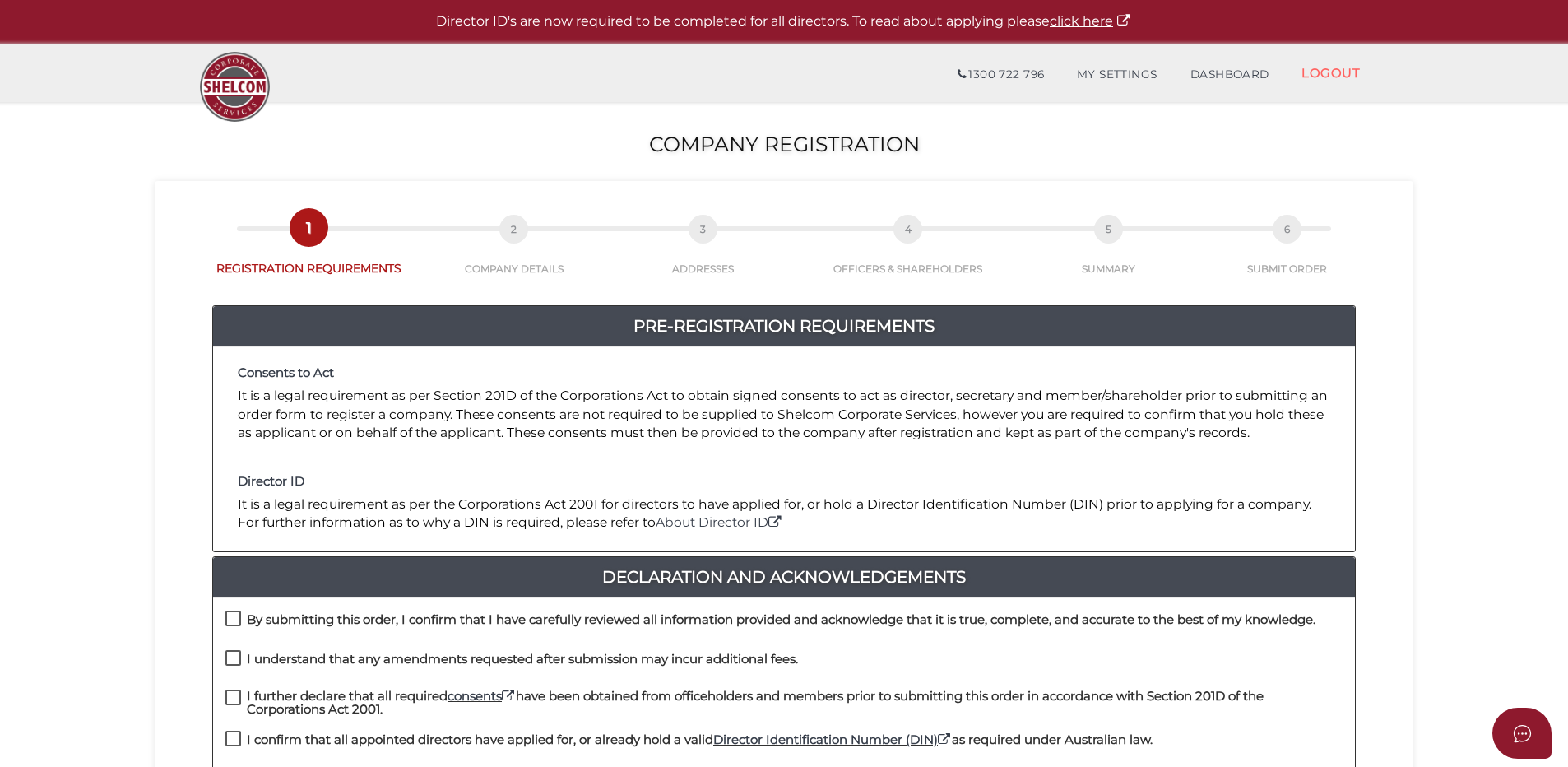
scroll to position [247, 0]
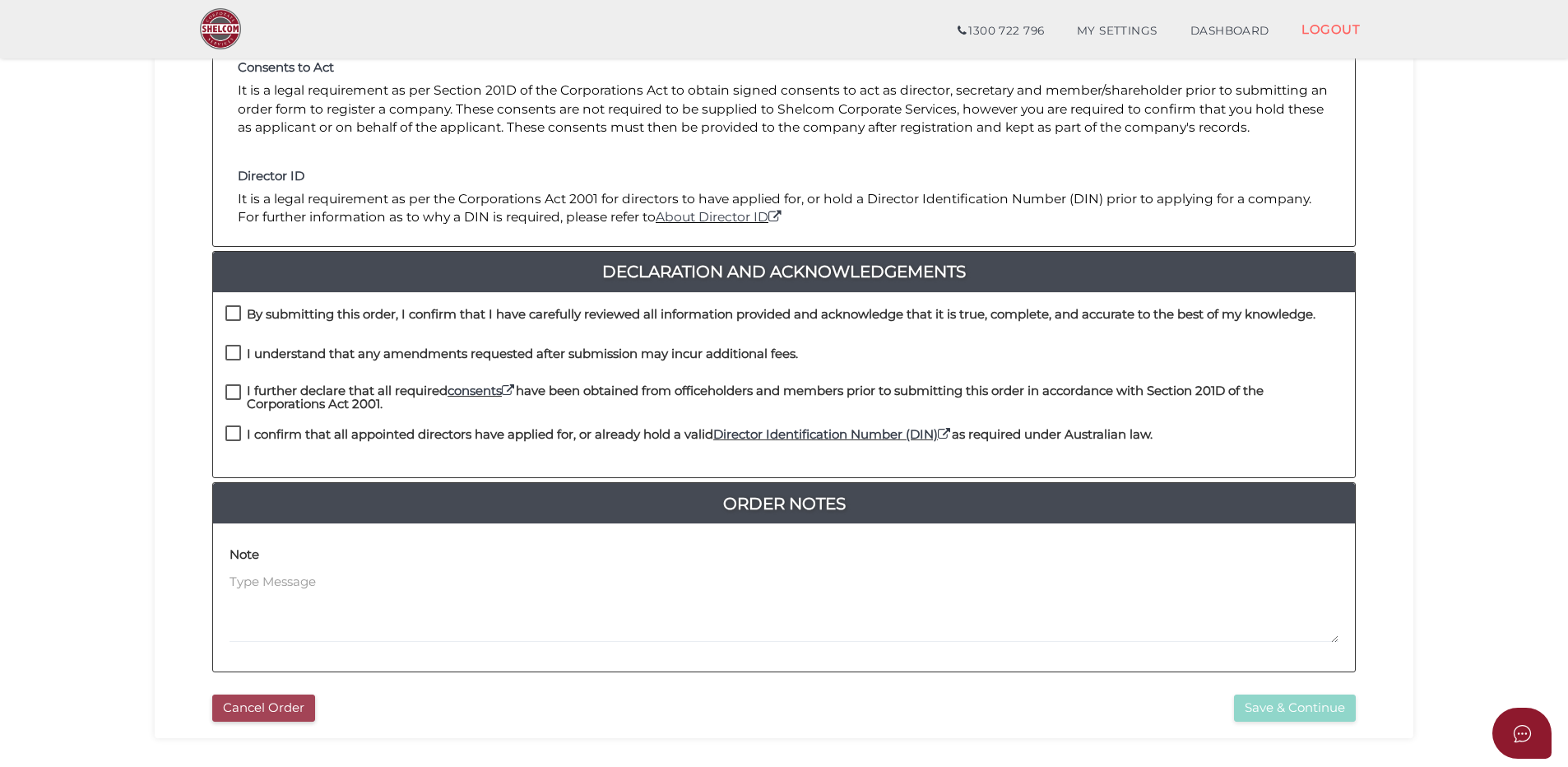
click at [280, 699] on button "Cancel Order" at bounding box center [264, 708] width 103 height 27
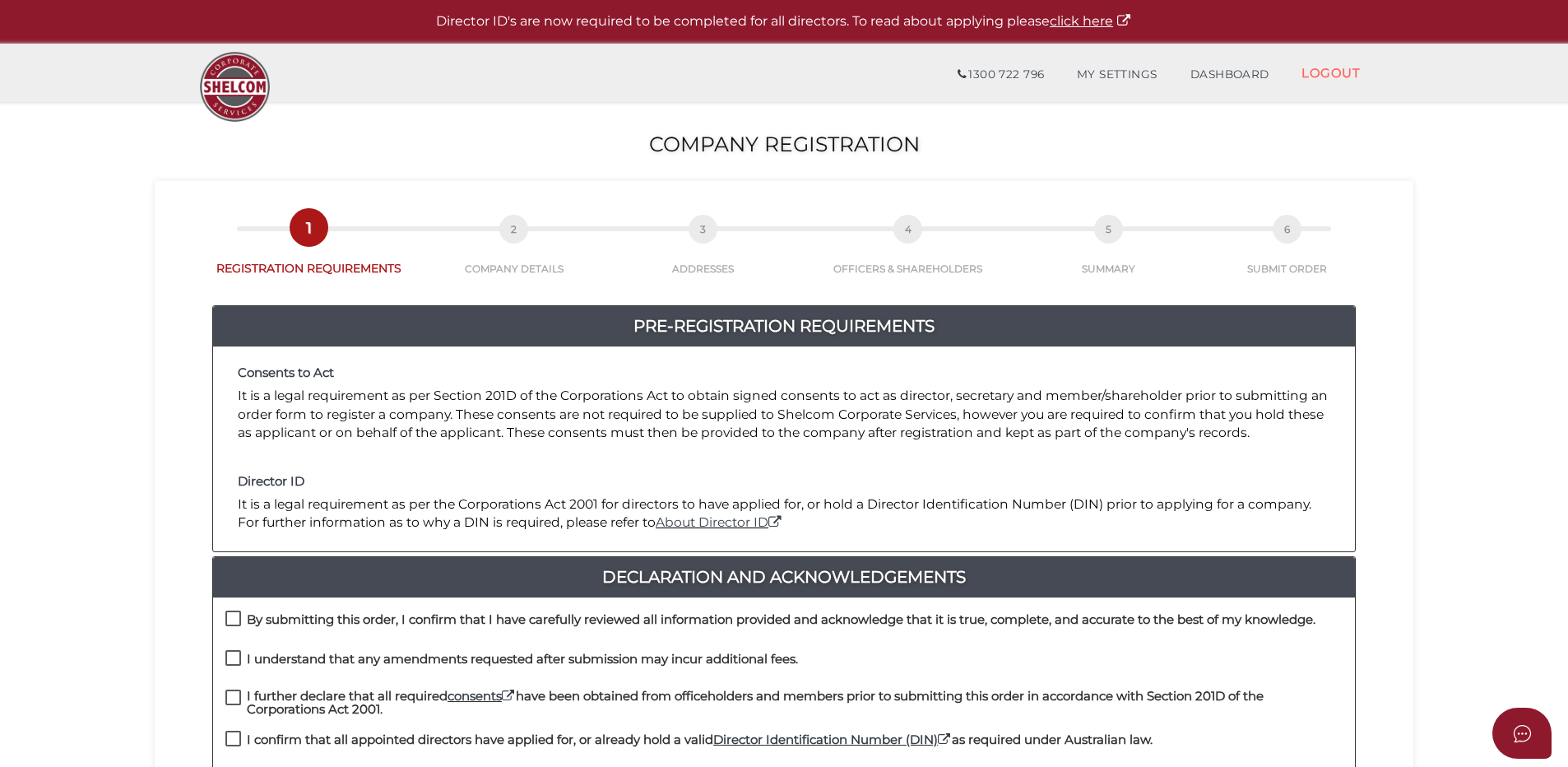
scroll to position [247, 0]
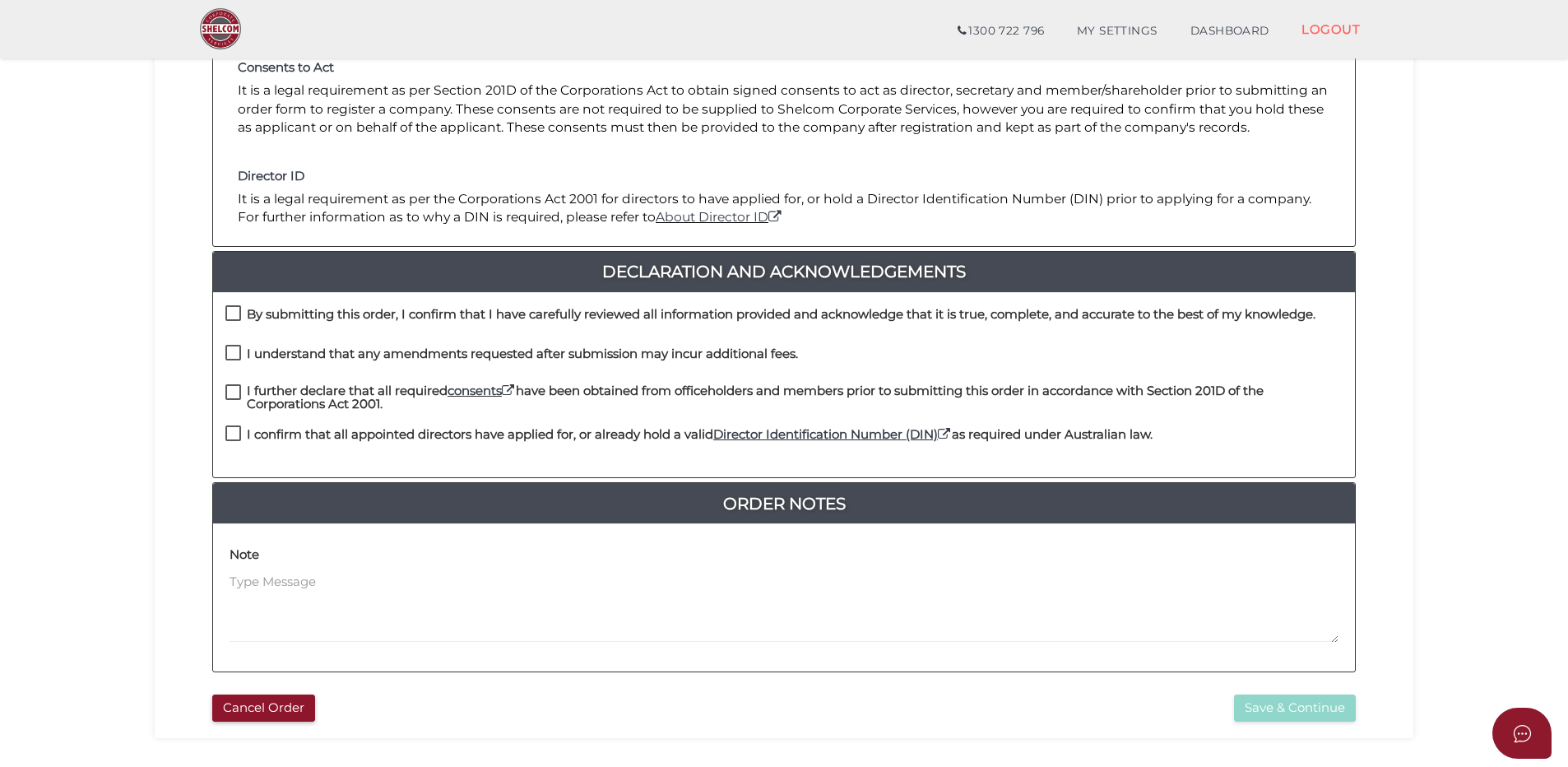
drag, startPoint x: 238, startPoint y: 439, endPoint x: 231, endPoint y: 408, distance: 31.8
click at [236, 432] on label "I confirm that all appointed directors have applied for, or already hold a vali…" at bounding box center [689, 438] width 927 height 21
checkbox input "true"
click at [233, 395] on label "I further declare that all required consents have been obtained from officehold…" at bounding box center [784, 394] width 1118 height 21
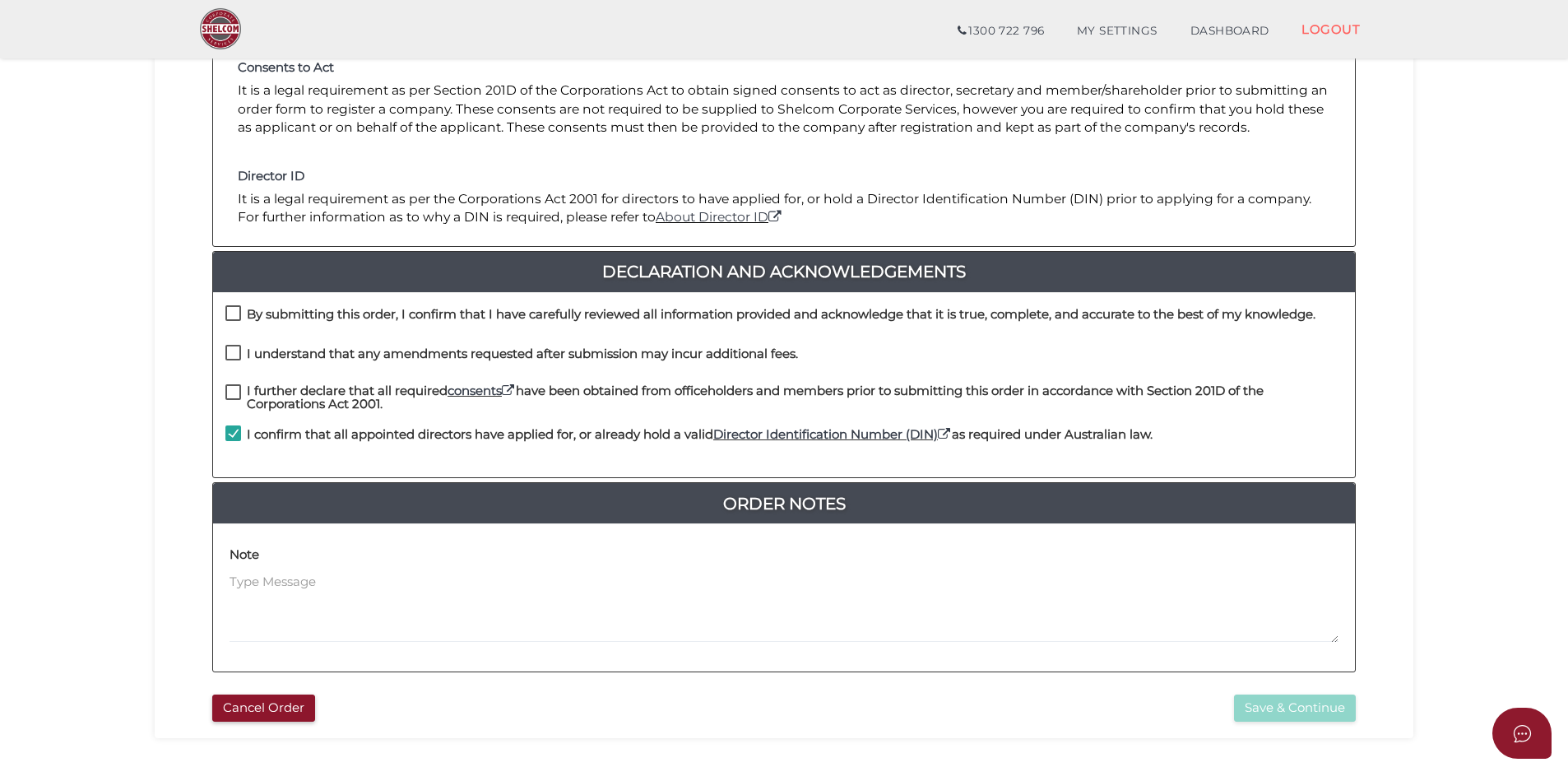
checkbox input "true"
click at [231, 354] on label "I understand that any amendments requested after submission may incur additiona…" at bounding box center [512, 357] width 572 height 21
drag, startPoint x: 231, startPoint y: 354, endPoint x: 233, endPoint y: 314, distance: 40.0
click at [233, 314] on label "By submitting this order, I confirm that I have carefully reviewed all informat…" at bounding box center [771, 318] width 1090 height 21
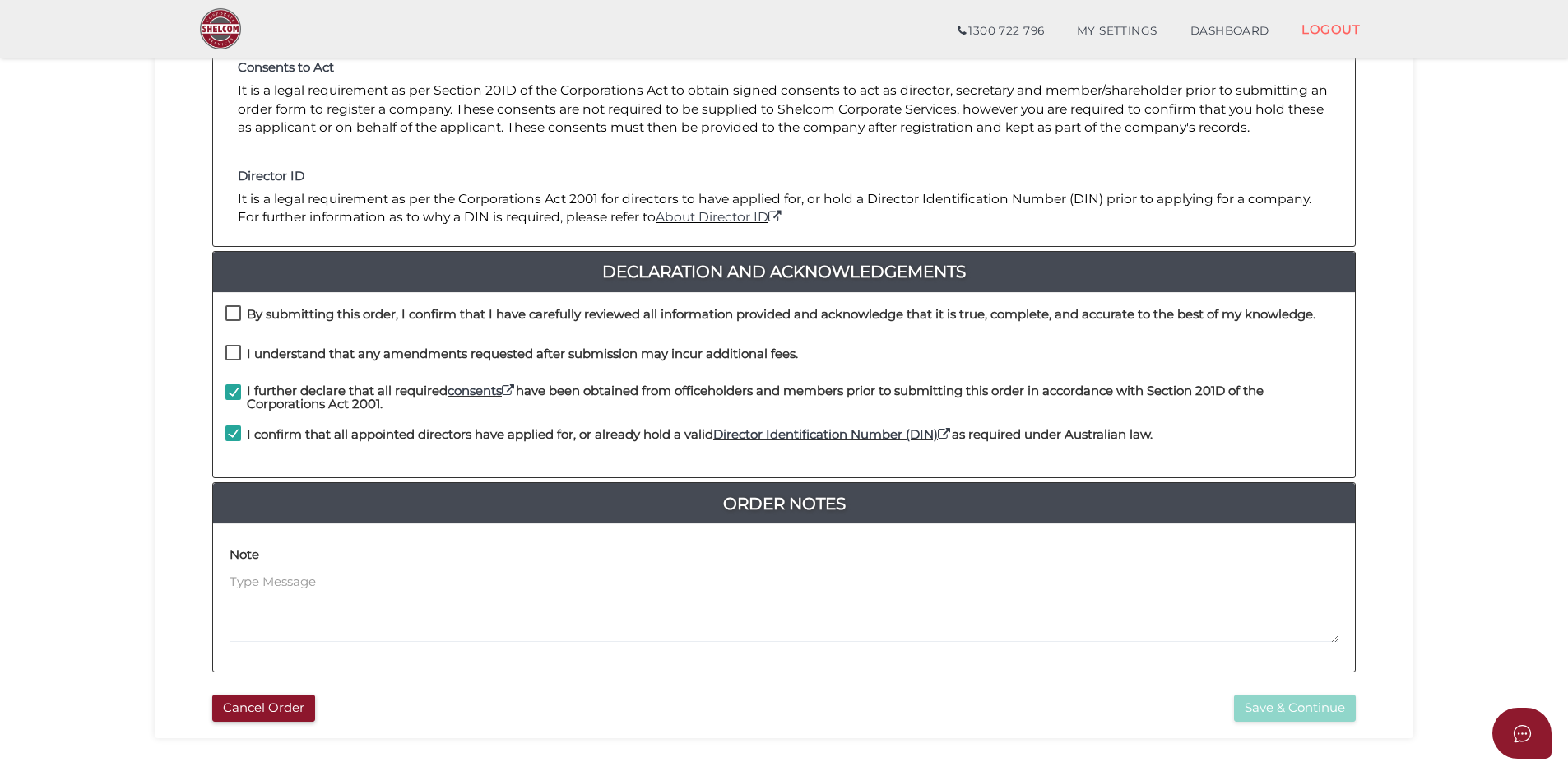
checkbox input "true"
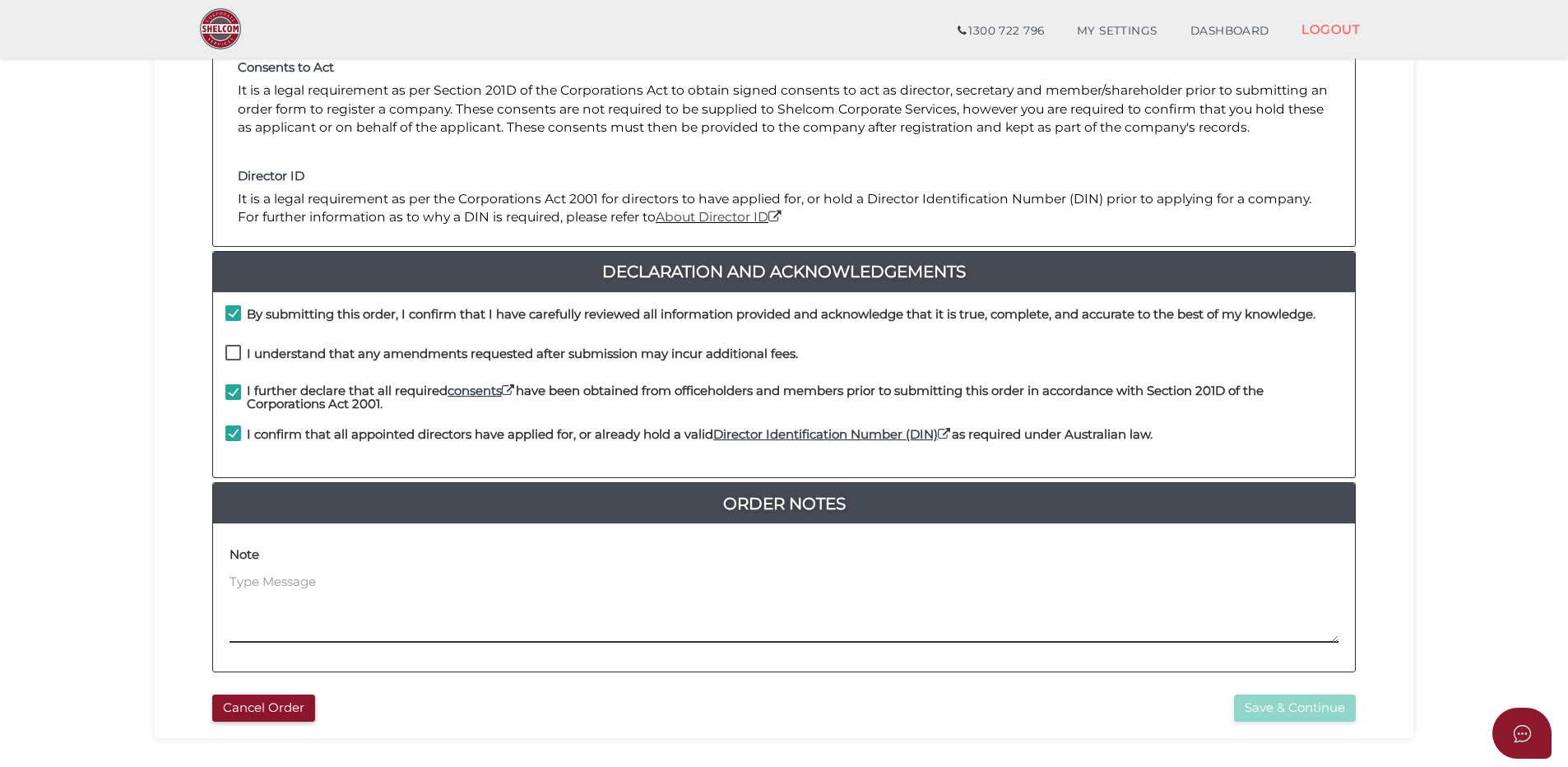
click at [627, 594] on textarea at bounding box center [784, 608] width 1109 height 71
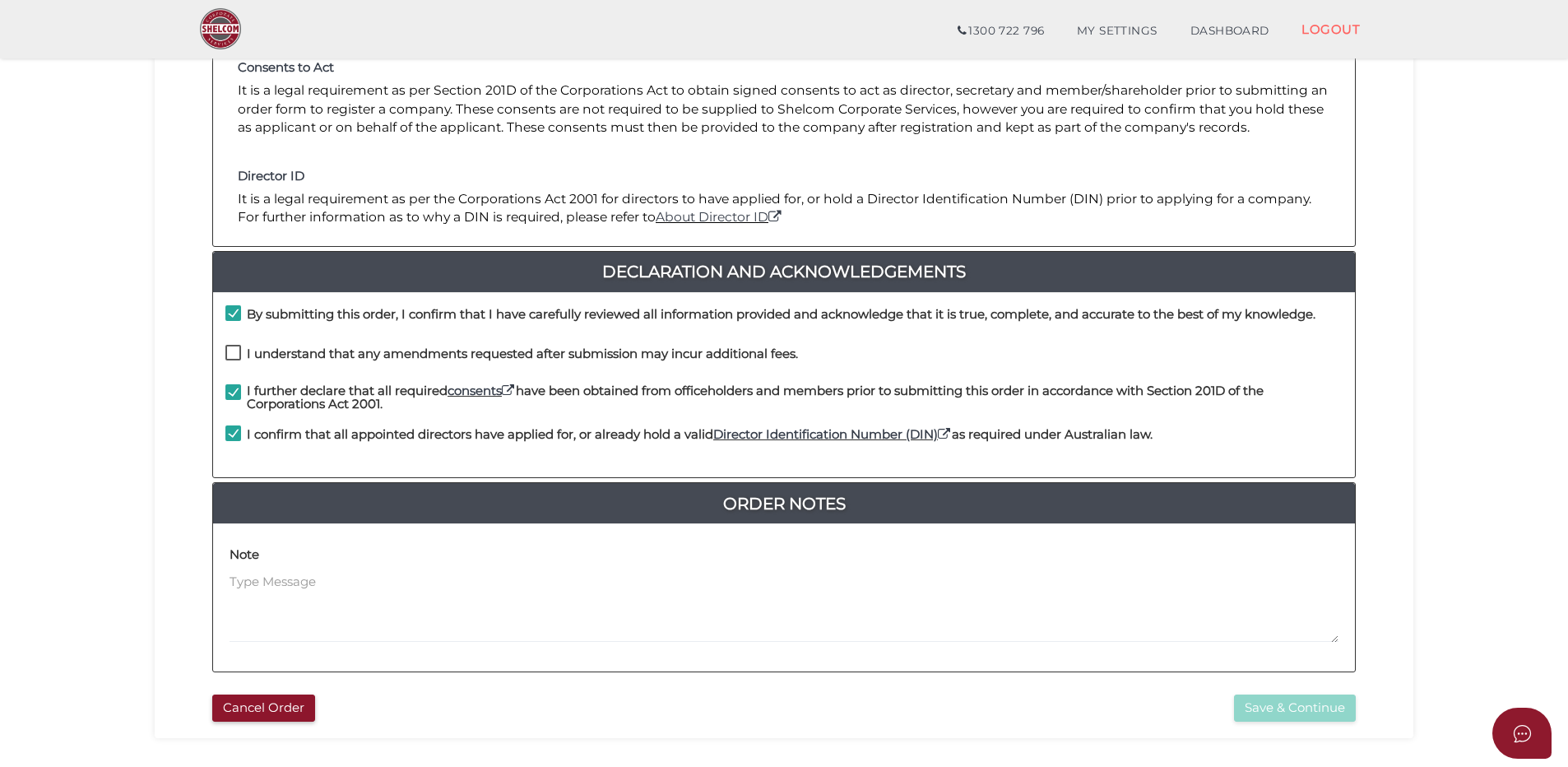
click at [236, 350] on label "I understand that any amendments requested after submission may incur additiona…" at bounding box center [512, 357] width 572 height 21
checkbox input "true"
click at [1288, 713] on button "Save & Continue" at bounding box center [1294, 708] width 122 height 27
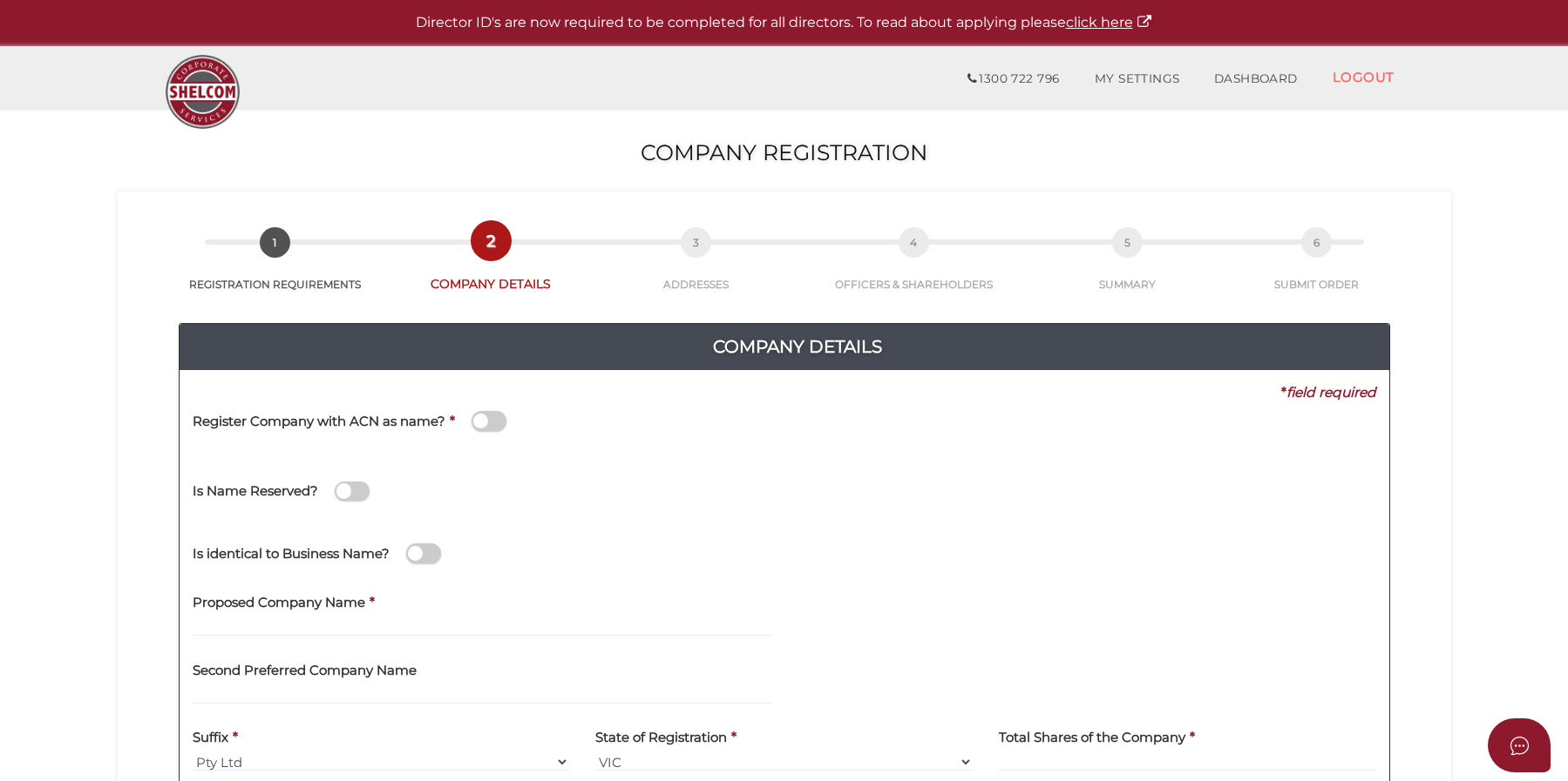
click at [652, 480] on div "Is Name Reserved?" at bounding box center [495, 483] width 605 height 49
click at [416, 553] on span at bounding box center [424, 553] width 35 height 20
click at [0, 0] on input "checkbox" at bounding box center [0, 0] width 0 height 0
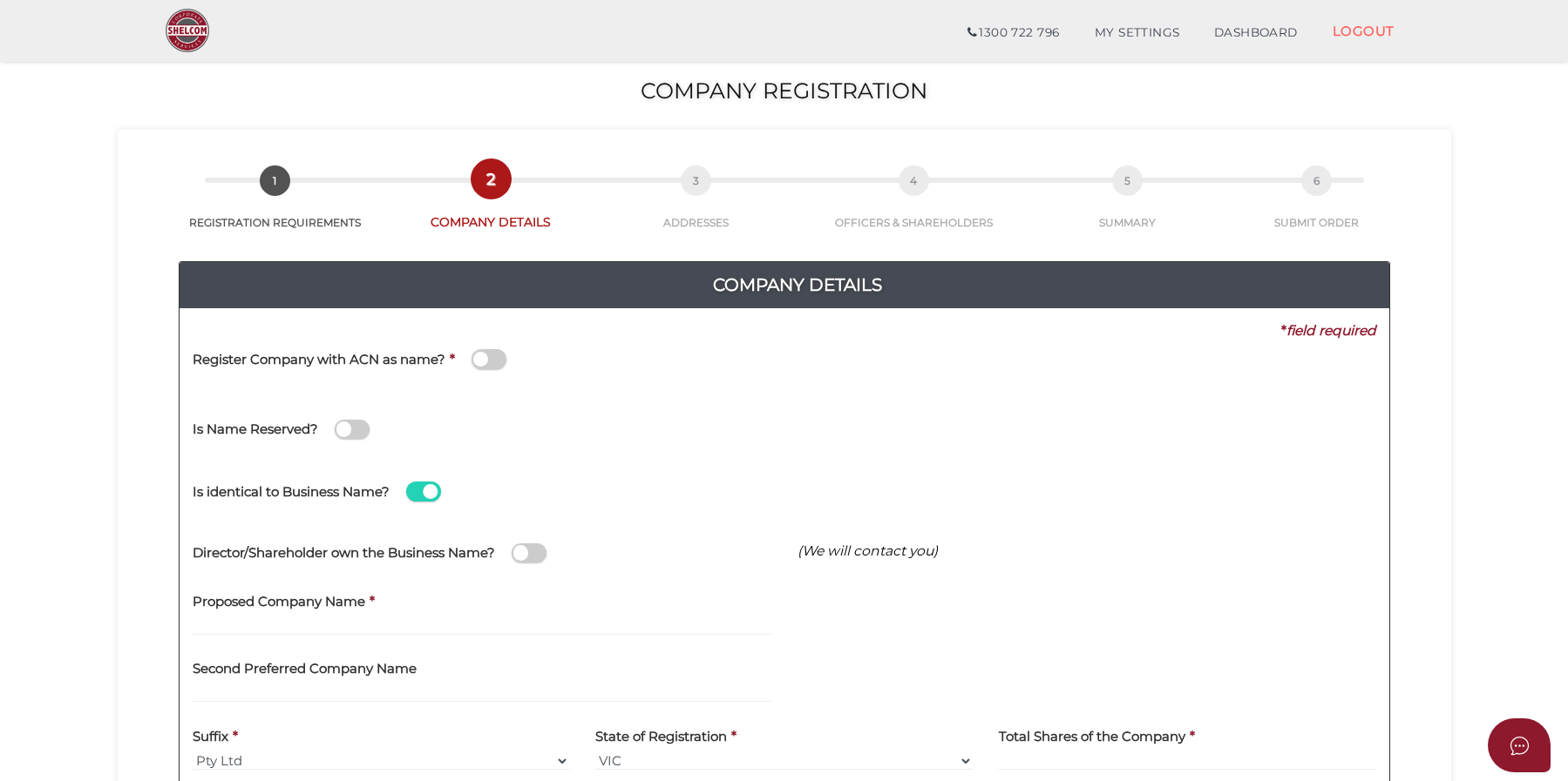
scroll to position [87, 0]
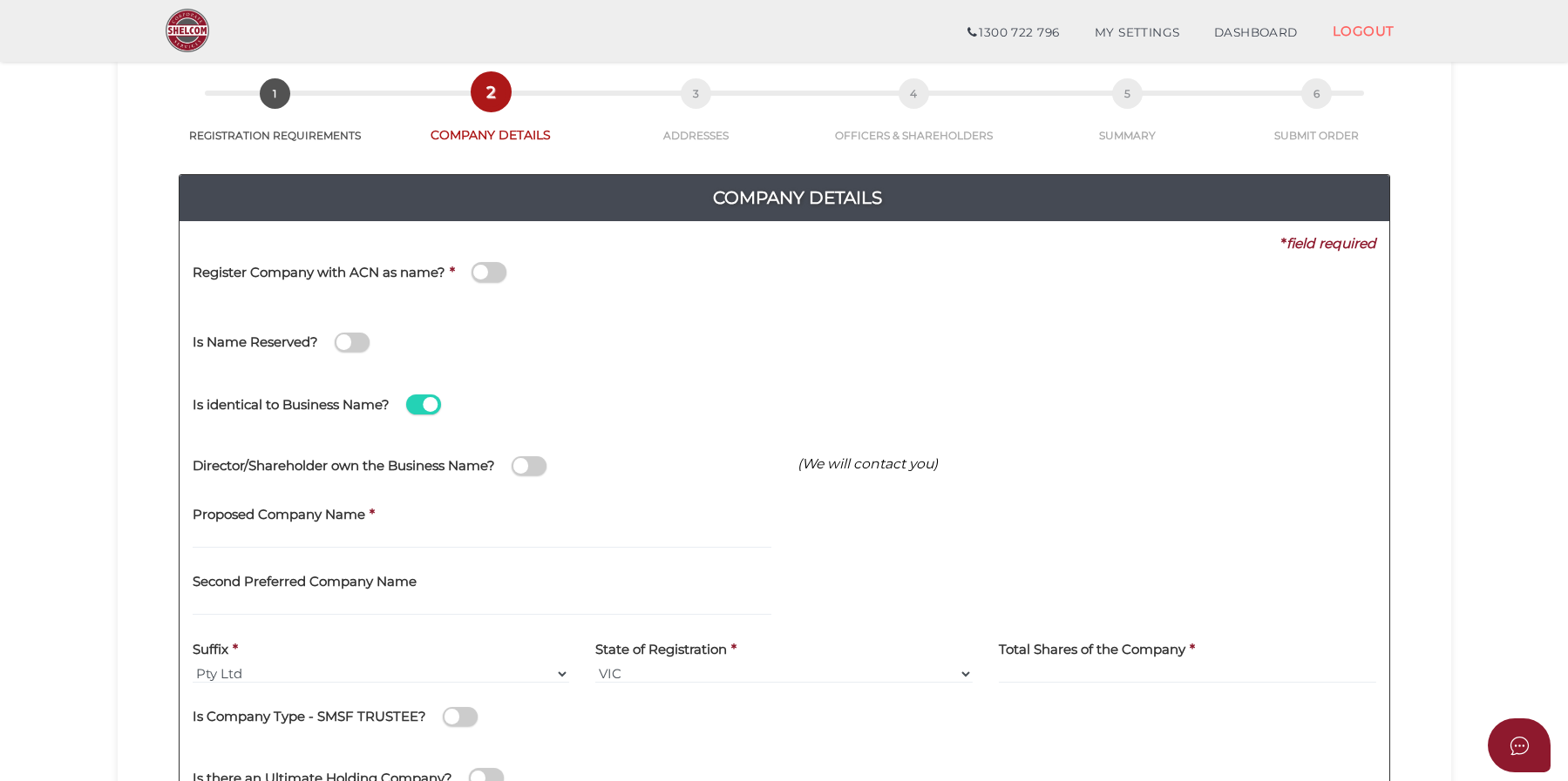
click at [532, 468] on span at bounding box center [529, 466] width 35 height 20
click at [0, 0] on input "checkbox" at bounding box center [0, 0] width 0 height 0
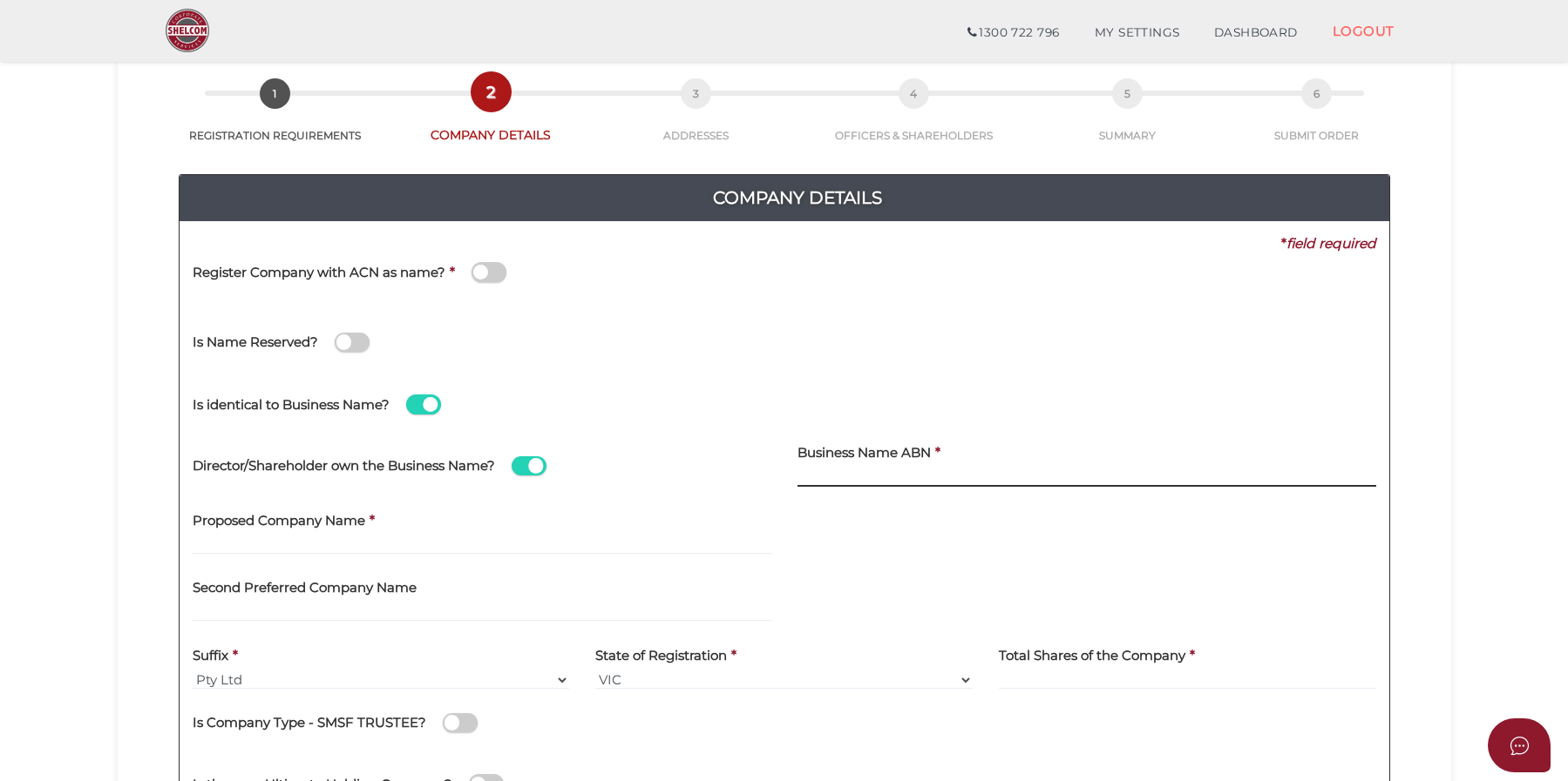
click at [831, 475] on input at bounding box center [1086, 477] width 578 height 19
paste input "94 480 125 927"
type input "94 480 125 927"
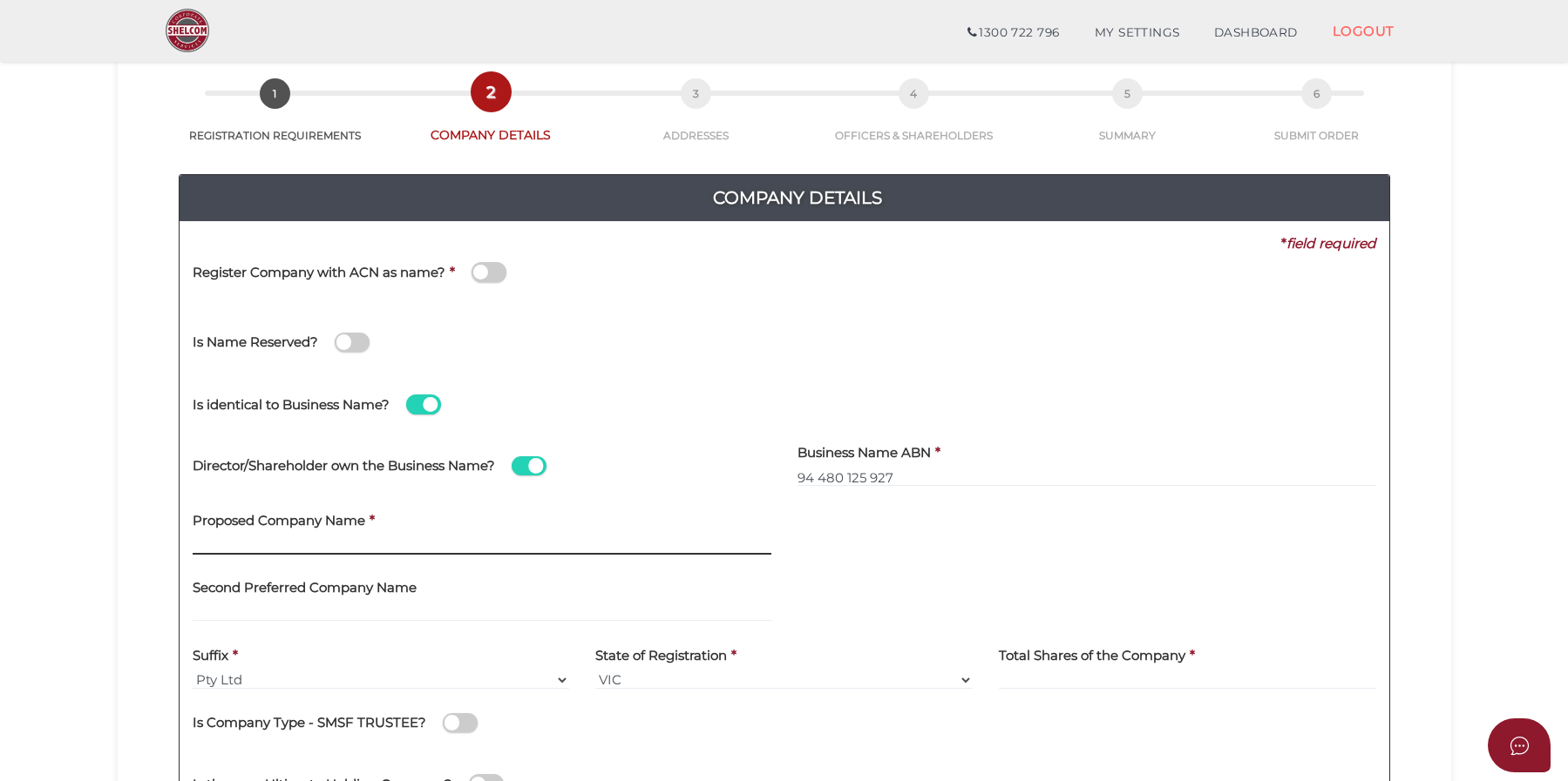
click at [261, 550] on input "text" at bounding box center [482, 546] width 578 height 19
type input "My Cricket Coach"
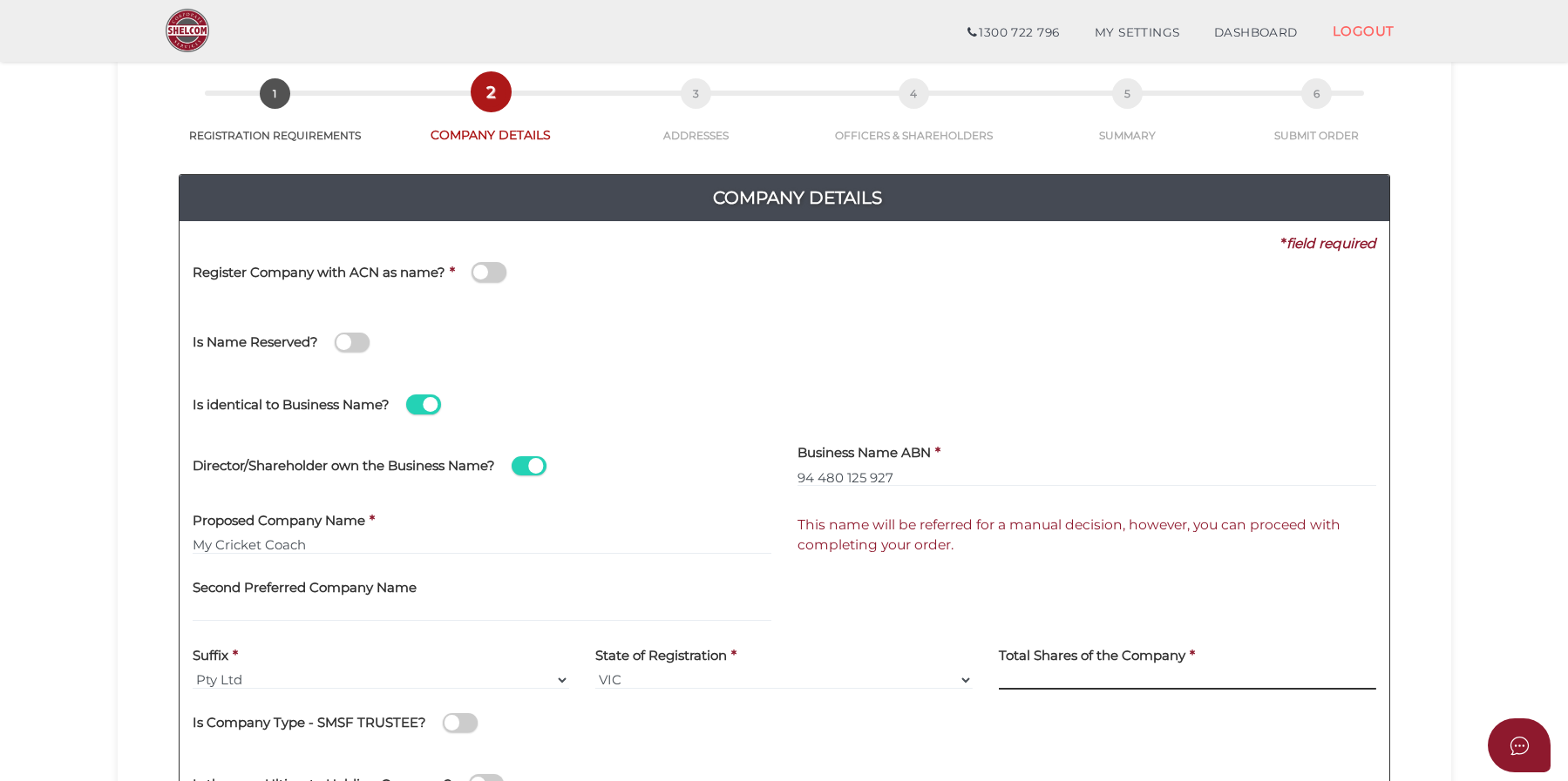
click at [1083, 676] on input at bounding box center [1187, 681] width 377 height 19
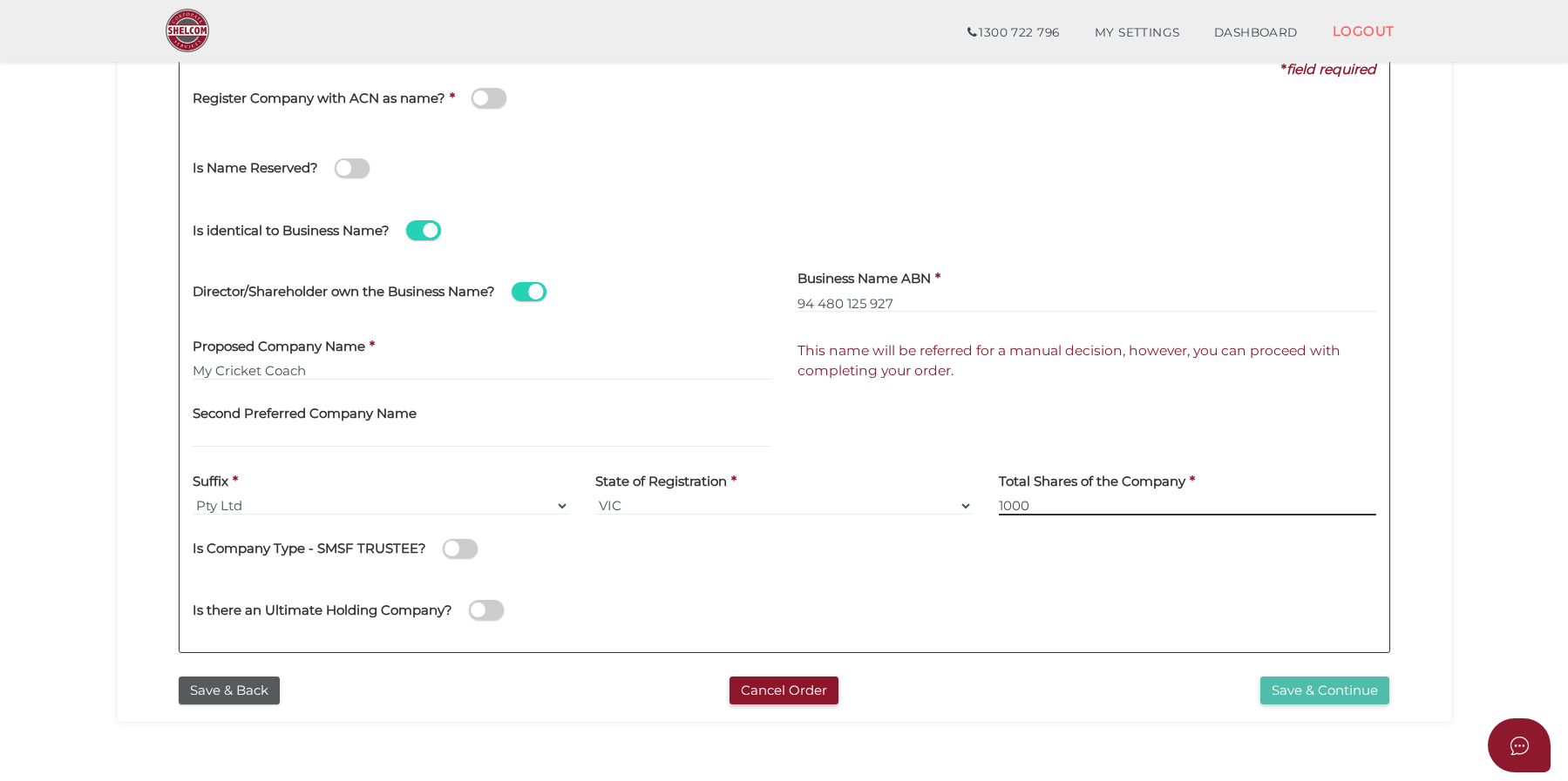
type input "1000"
click at [1314, 687] on button "Save & Continue" at bounding box center [1325, 691] width 129 height 29
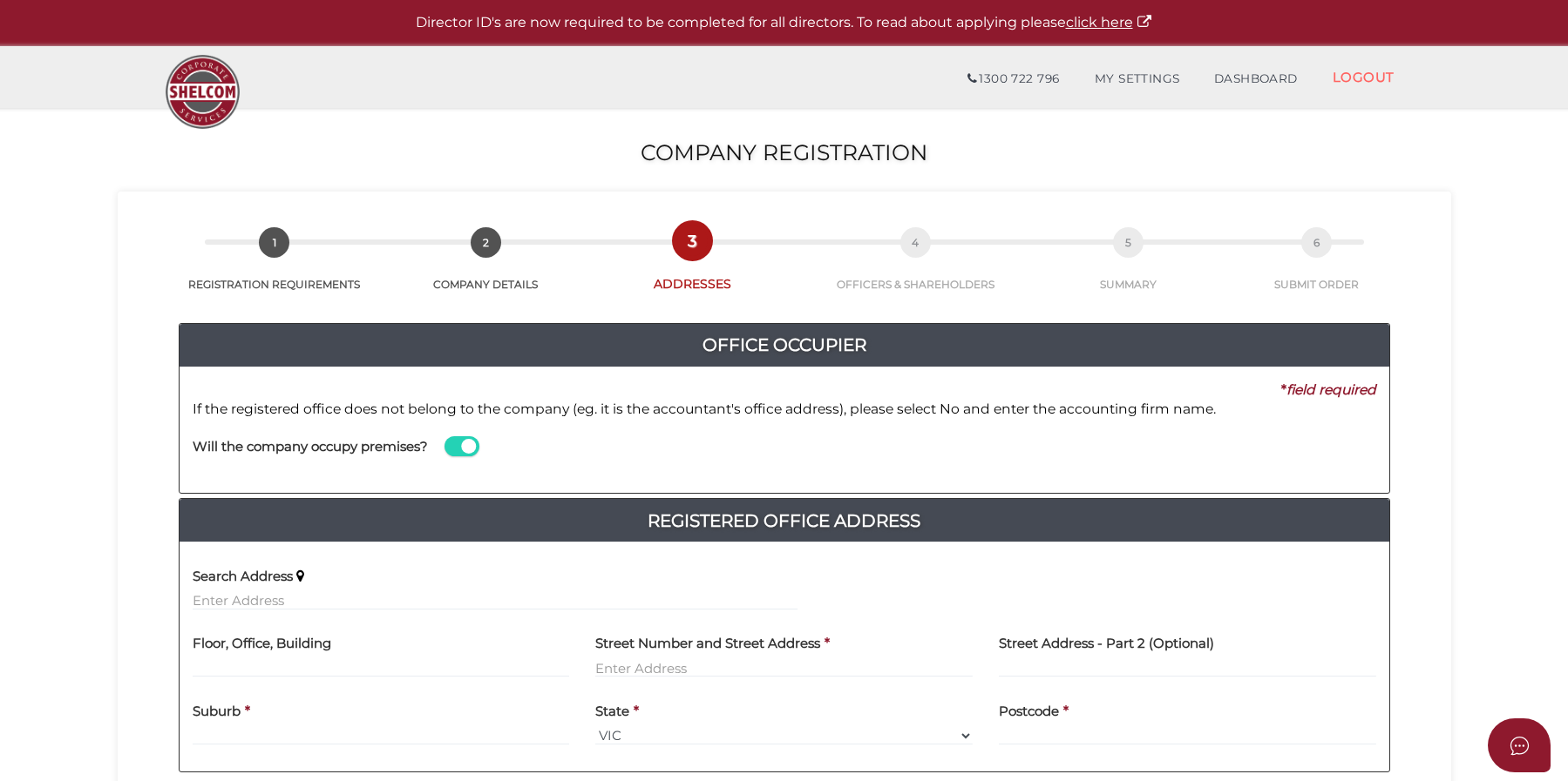
click at [465, 448] on span at bounding box center [462, 446] width 35 height 20
click at [0, 0] on input "checkbox" at bounding box center [0, 0] width 0 height 0
click at [818, 460] on input at bounding box center [1086, 465] width 578 height 19
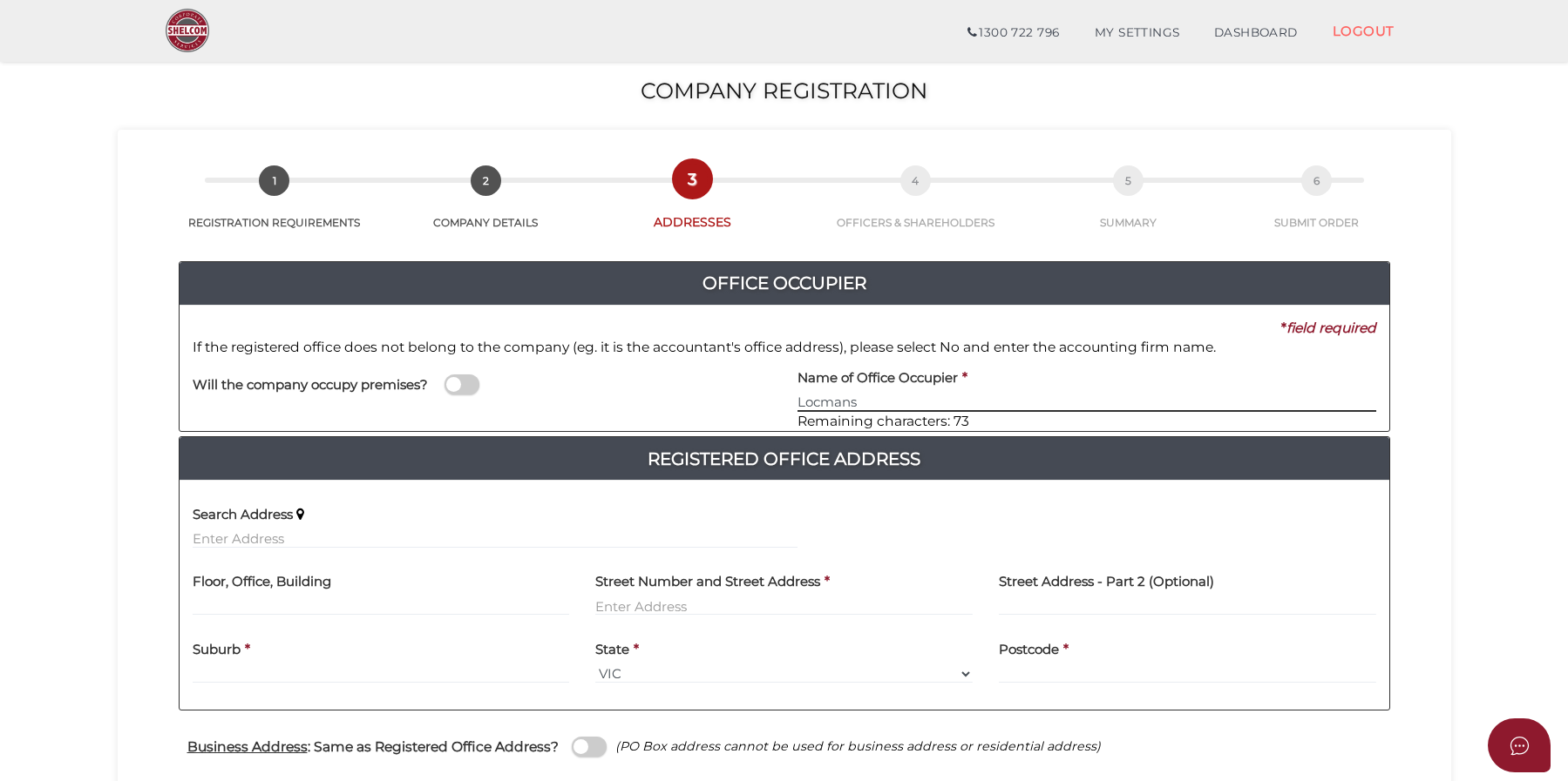
scroll to position [174, 0]
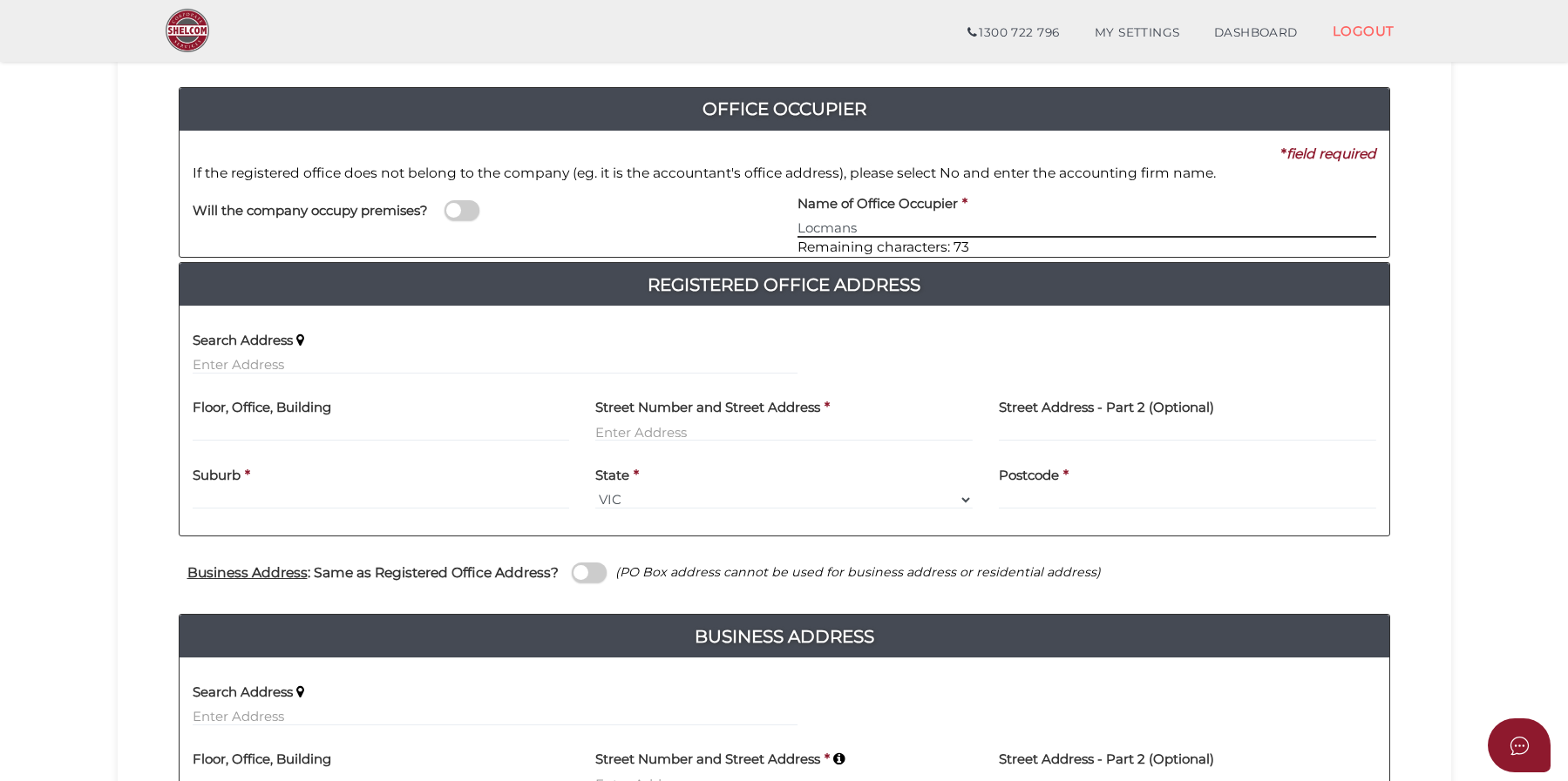
type input "Locmans"
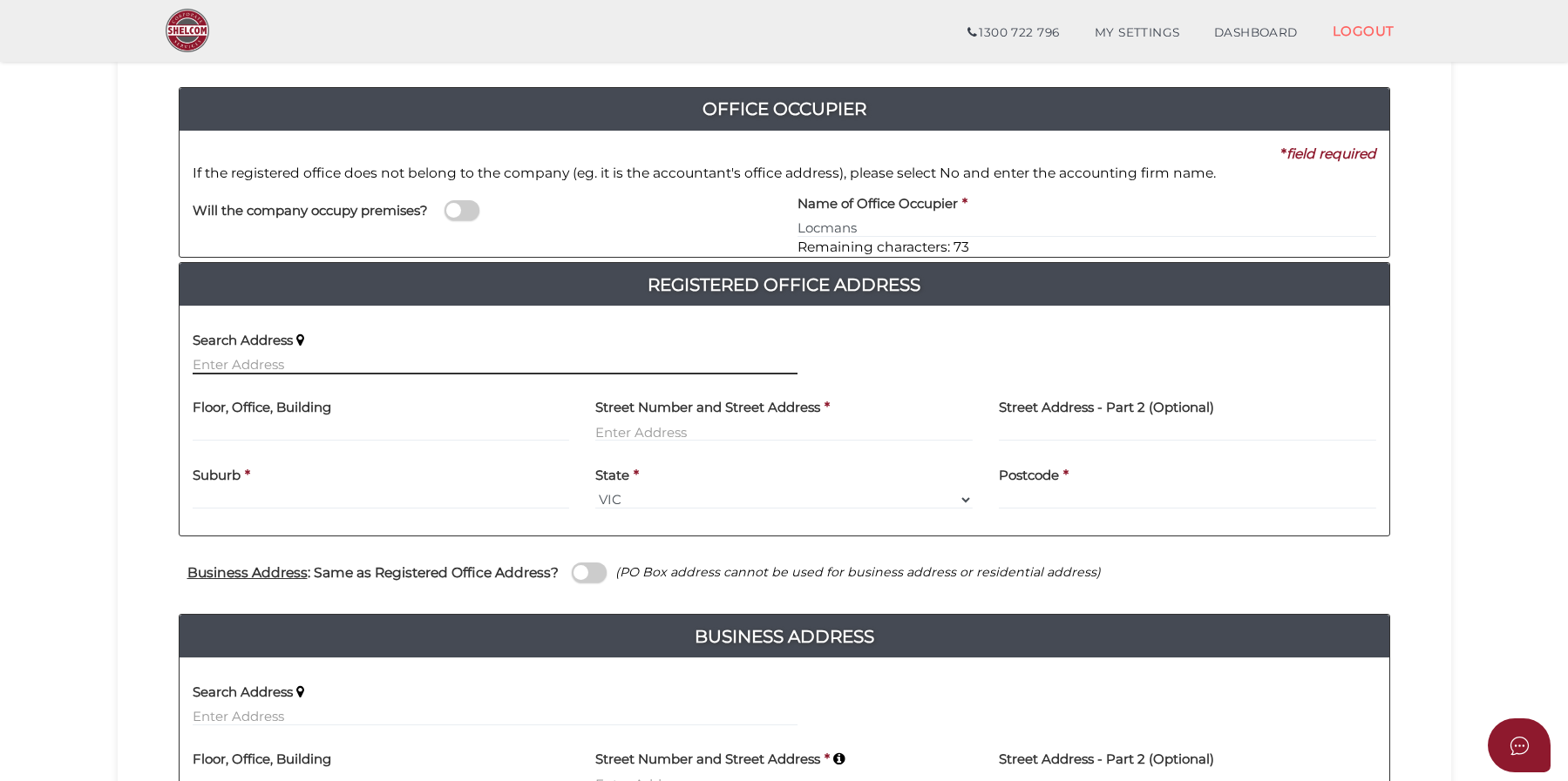
click at [259, 365] on input "text" at bounding box center [495, 365] width 605 height 19
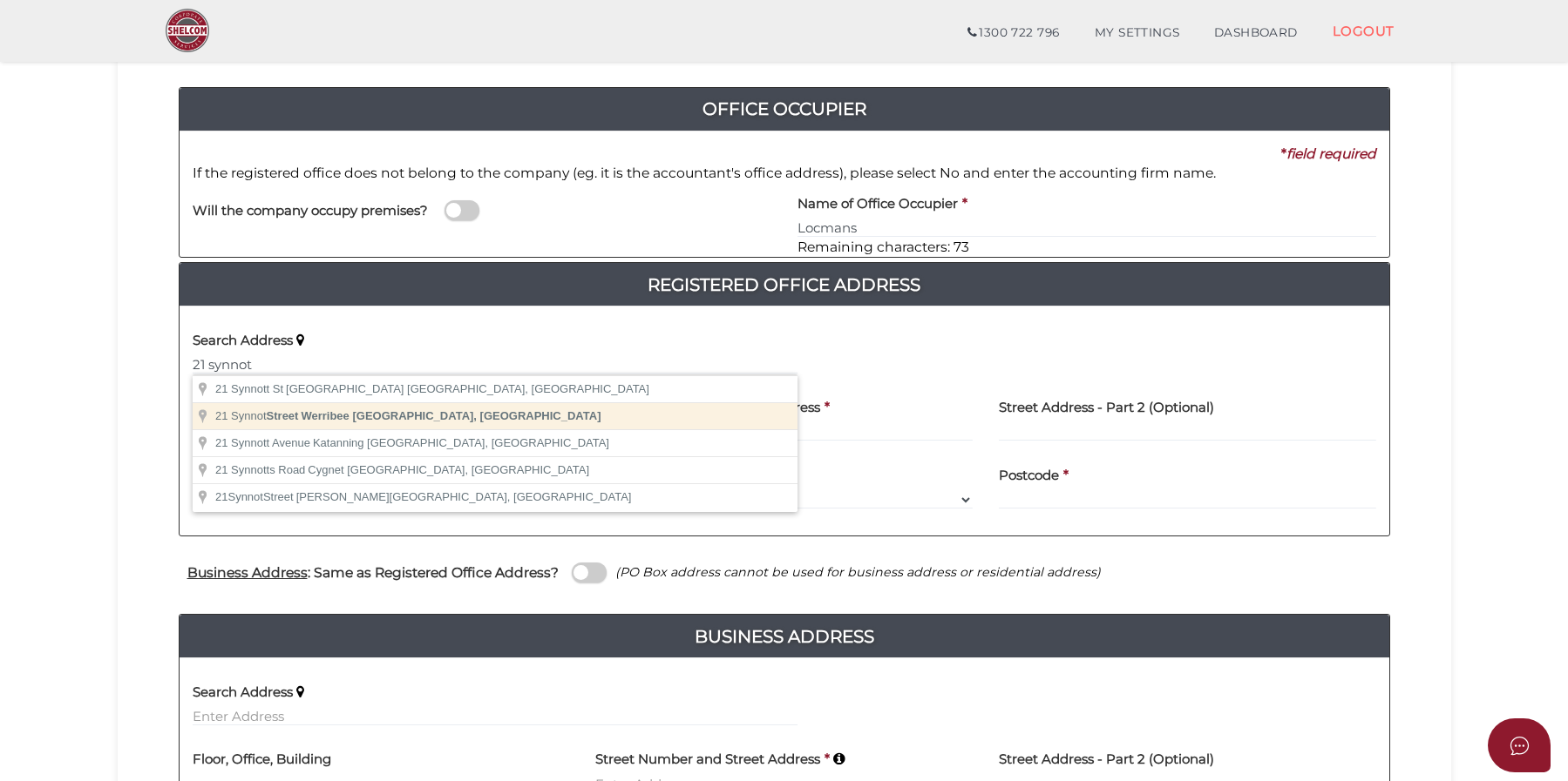
type input "21 Synnot Street, Werribee VIC, Australia"
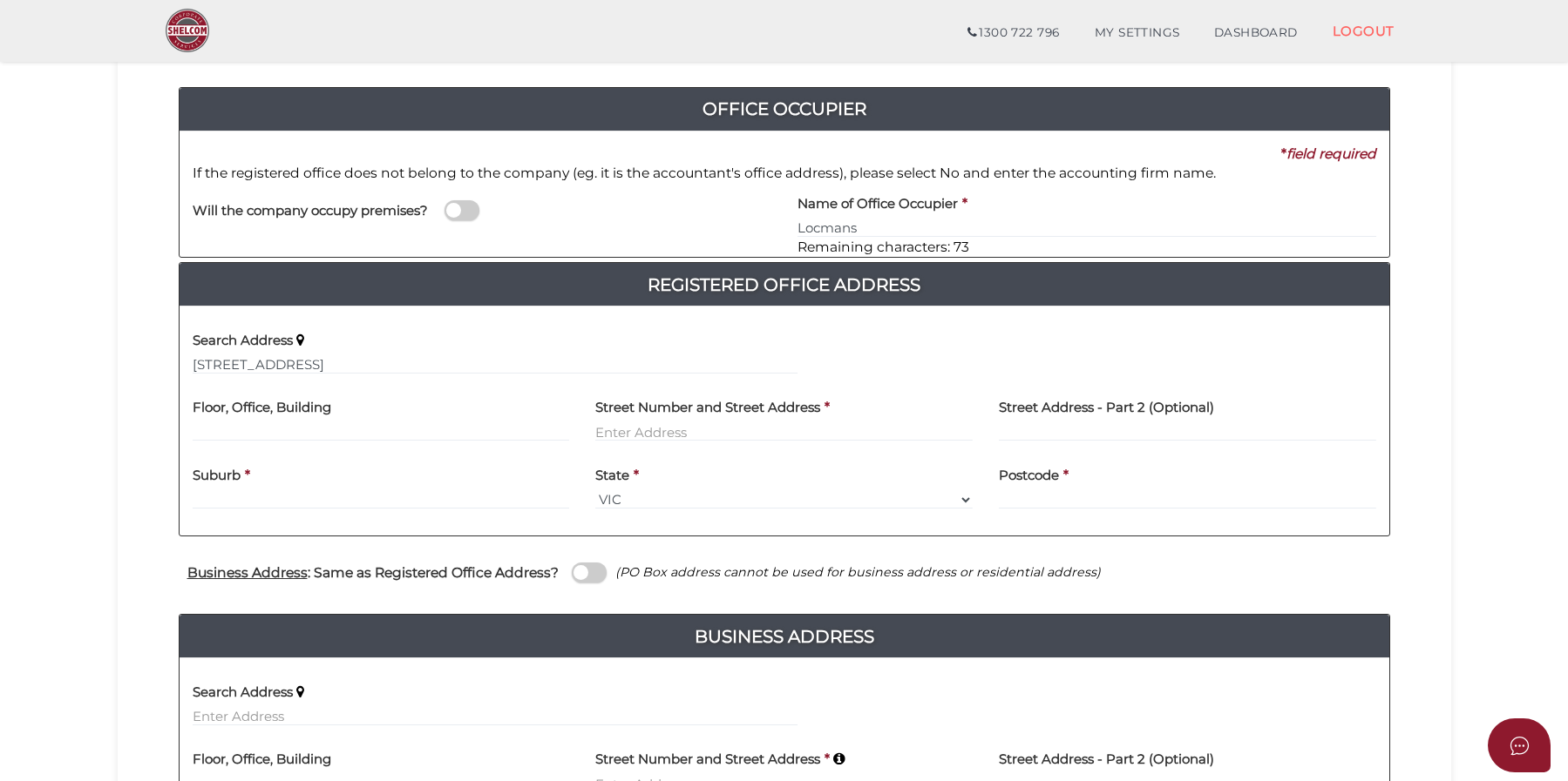
type input "21 Synnot Street"
type input "Werribee"
select select "VIC"
type input "3030"
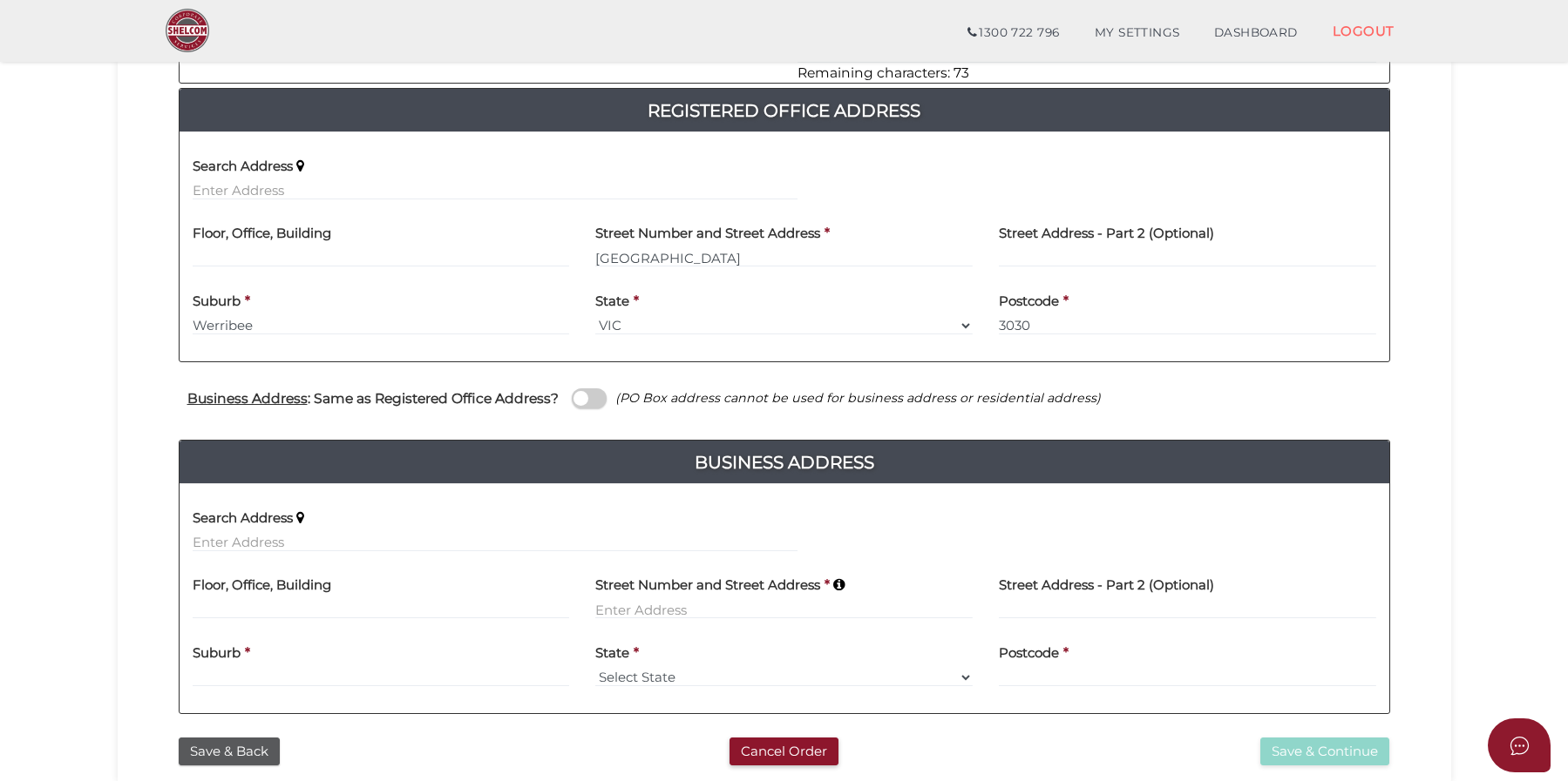
scroll to position [436, 0]
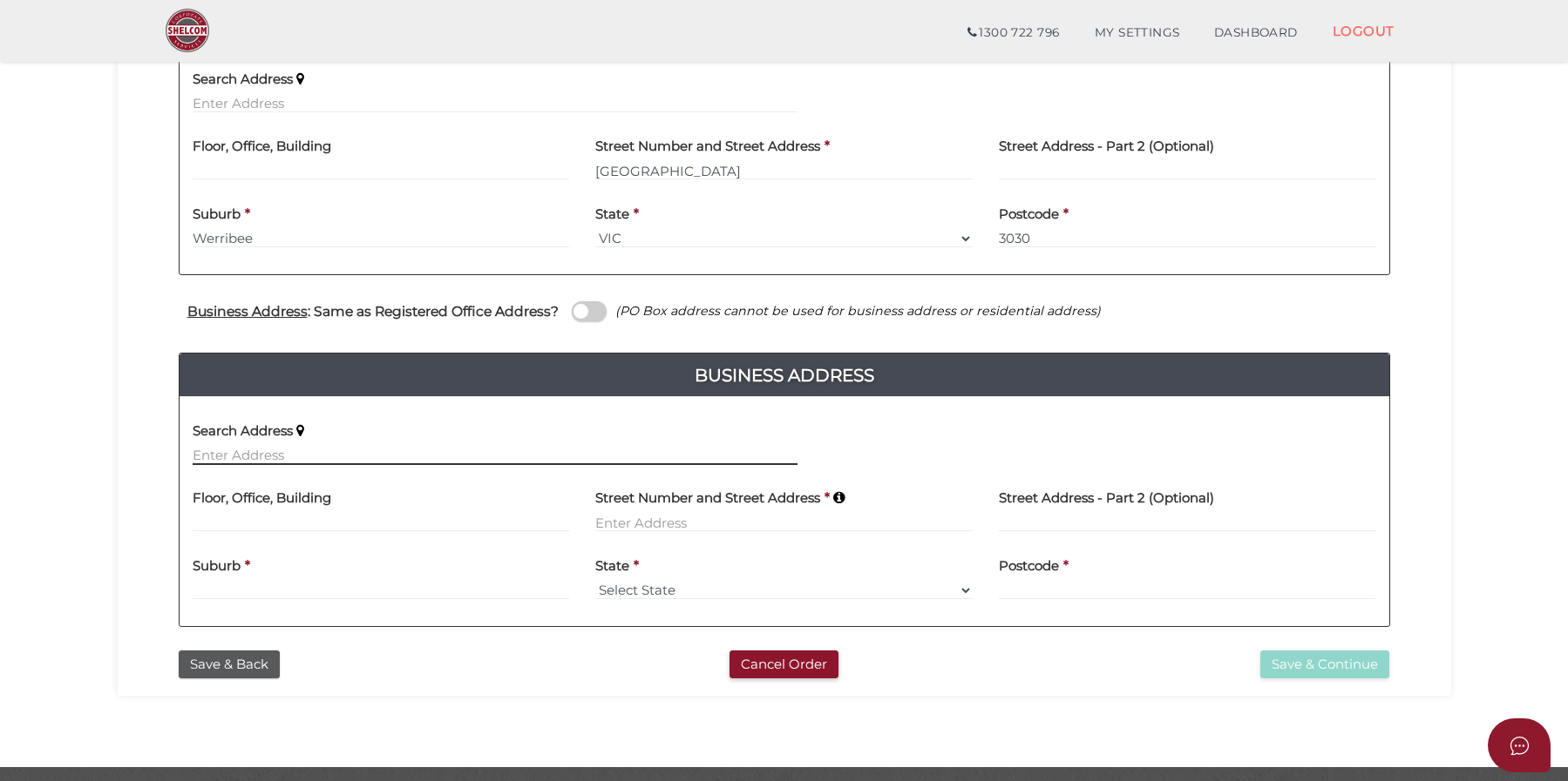
click at [232, 458] on input "text" at bounding box center [495, 456] width 605 height 19
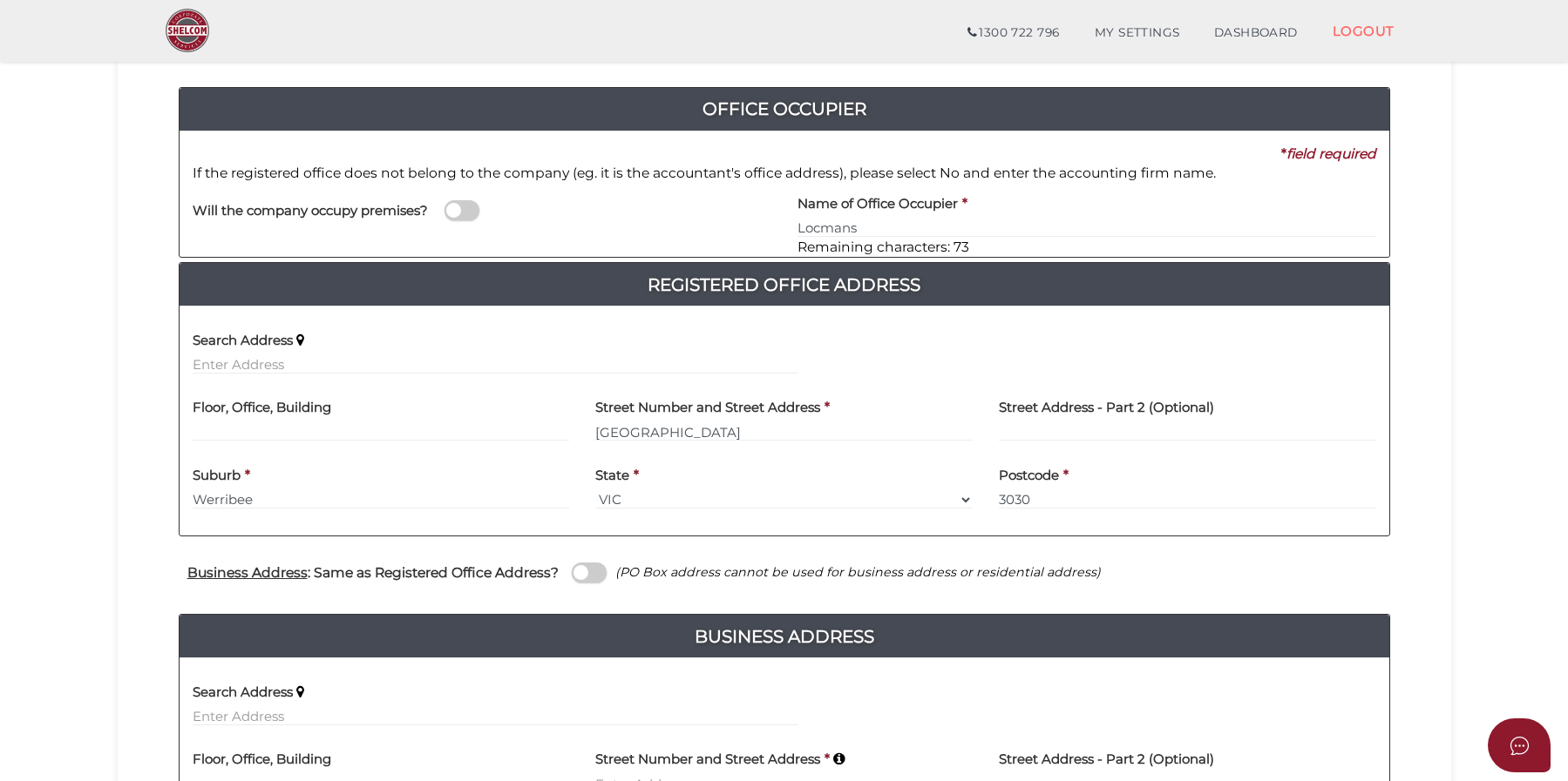
scroll to position [87, 0]
